Goal: Find specific page/section: Find specific page/section

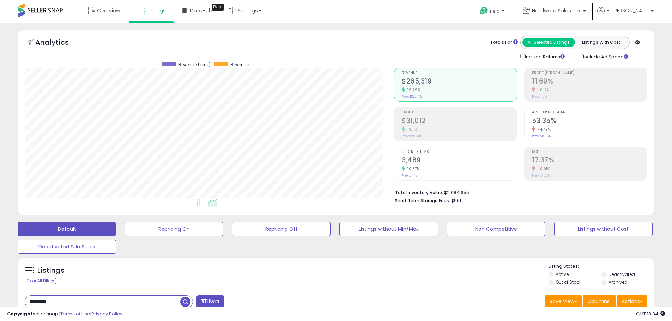
scroll to position [145, 369]
drag, startPoint x: 87, startPoint y: 302, endPoint x: 0, endPoint y: 284, distance: 88.8
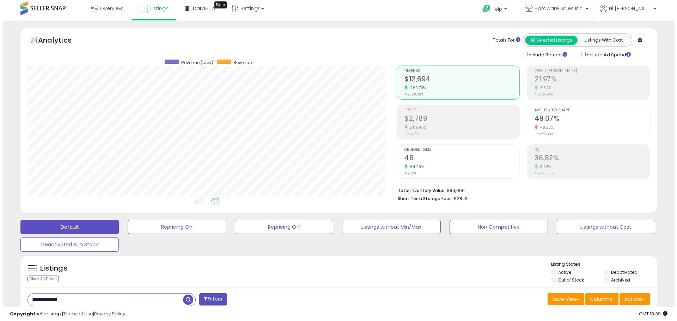
scroll to position [0, 0]
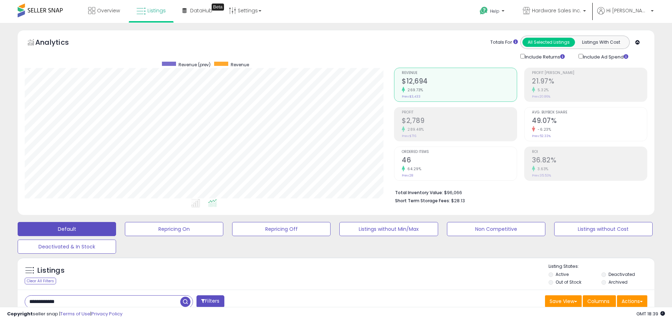
drag, startPoint x: 84, startPoint y: 299, endPoint x: 0, endPoint y: 298, distance: 83.9
click at [36, 303] on input "*******" at bounding box center [102, 302] width 155 height 12
drag, startPoint x: 17, startPoint y: 301, endPoint x: 0, endPoint y: 285, distance: 23.9
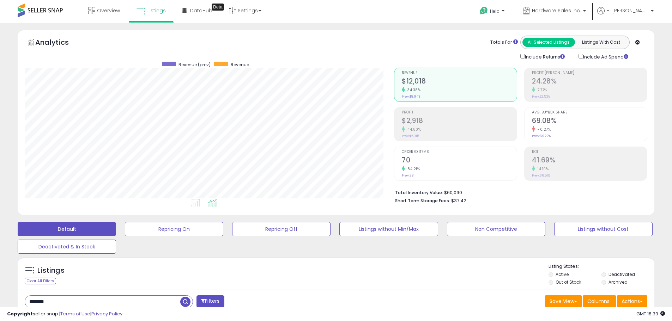
click at [421, 169] on div "75.00%" at bounding box center [459, 169] width 115 height 7
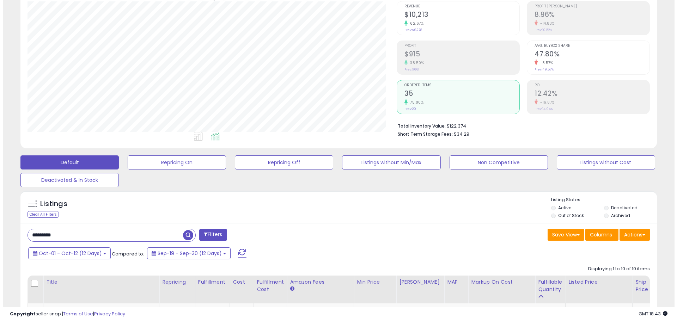
scroll to position [0, 0]
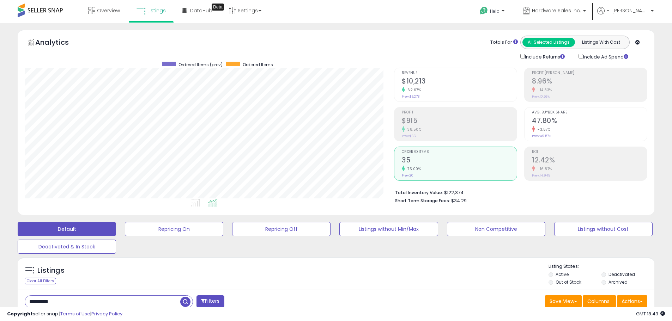
click at [434, 98] on div "Revenue $10,213 62.67% Prev: $6,278" at bounding box center [459, 84] width 115 height 32
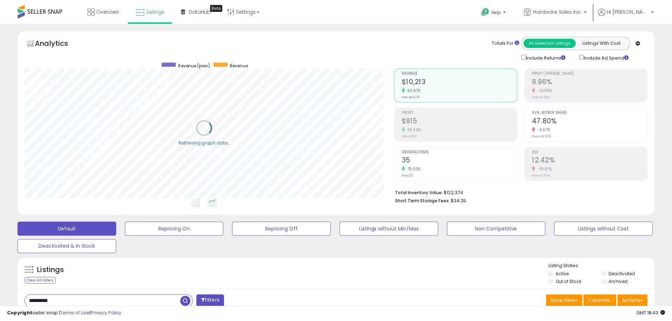
scroll to position [352398, 352174]
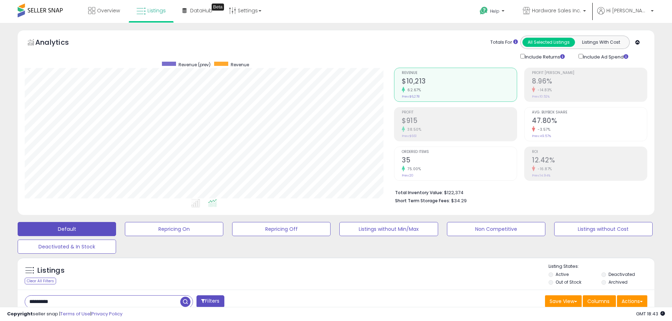
drag, startPoint x: 99, startPoint y: 302, endPoint x: 0, endPoint y: 291, distance: 100.1
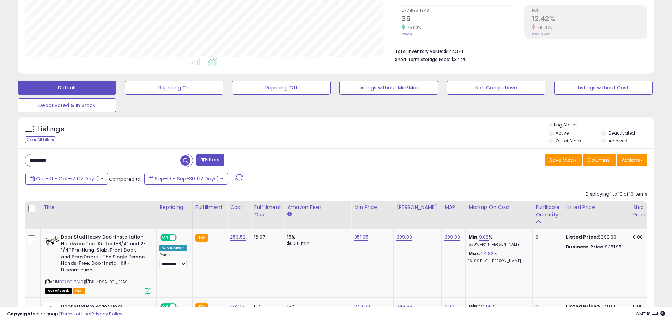
scroll to position [141, 0]
drag, startPoint x: 52, startPoint y: 157, endPoint x: 0, endPoint y: 160, distance: 51.9
type input "*"
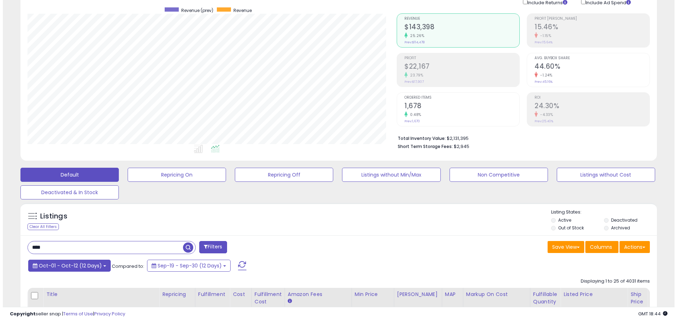
scroll to position [71, 0]
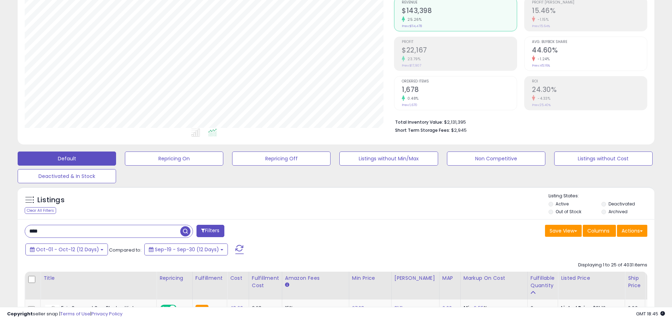
drag, startPoint x: 66, startPoint y: 230, endPoint x: 0, endPoint y: 204, distance: 70.9
click at [57, 237] on input "****" at bounding box center [102, 231] width 155 height 12
click at [58, 237] on input "****" at bounding box center [102, 231] width 155 height 12
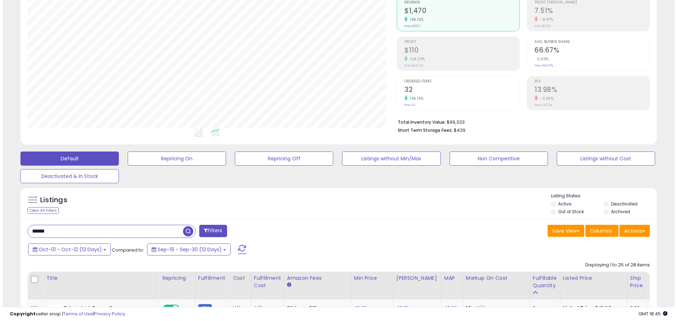
scroll to position [0, 0]
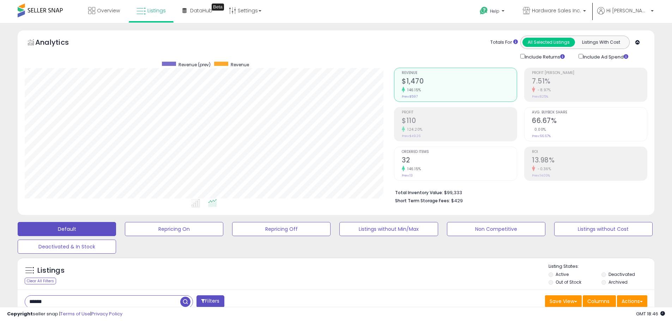
drag, startPoint x: 58, startPoint y: 306, endPoint x: 0, endPoint y: 274, distance: 66.0
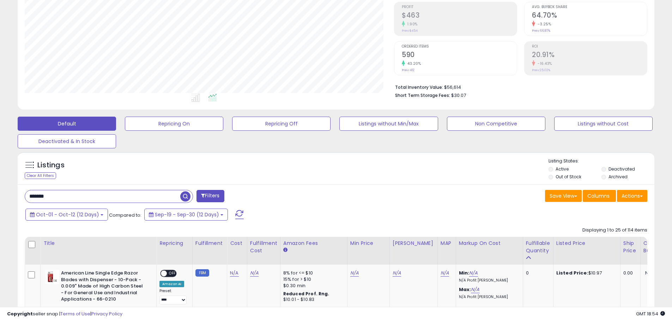
scroll to position [106, 0]
drag, startPoint x: 82, startPoint y: 196, endPoint x: 0, endPoint y: 162, distance: 88.8
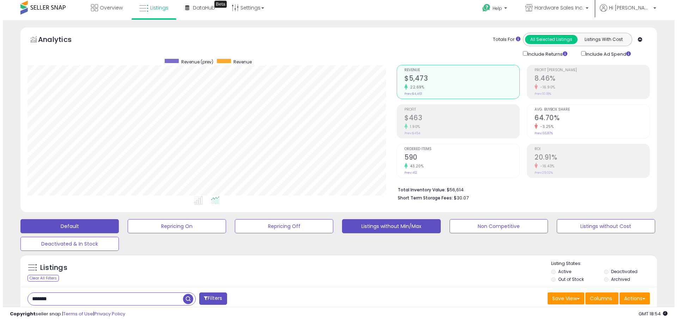
scroll to position [0, 0]
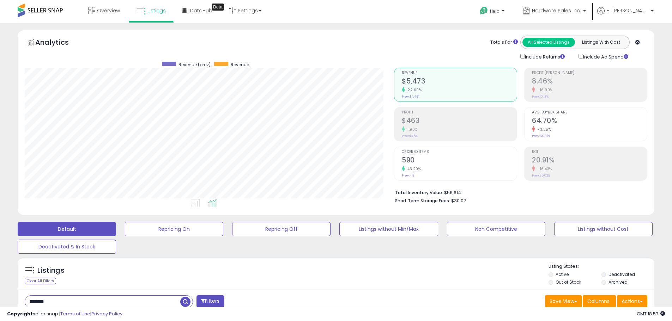
click at [94, 301] on input "*******" at bounding box center [102, 302] width 155 height 12
type input "****"
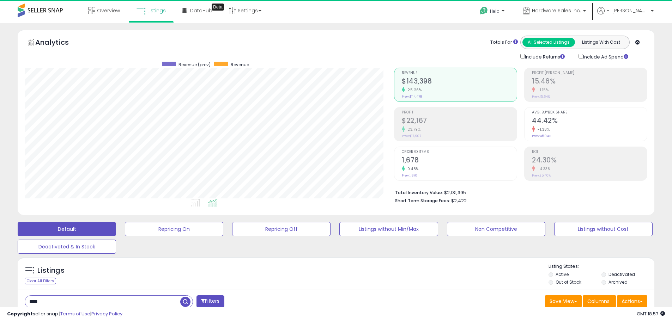
scroll to position [145, 369]
